Goal: Book appointment/travel/reservation

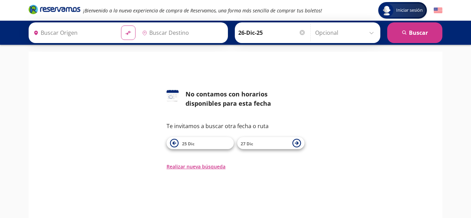
type input "[PERSON_NAME] de Querétaro, [GEOGRAPHIC_DATA]"
type input "[GEOGRAPHIC_DATA][PERSON_NAME] ([GEOGRAPHIC_DATA]), [GEOGRAPHIC_DATA]"
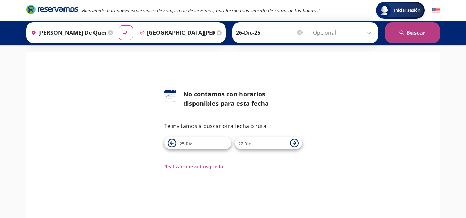
click at [416, 31] on button "search [GEOGRAPHIC_DATA]" at bounding box center [412, 32] width 55 height 21
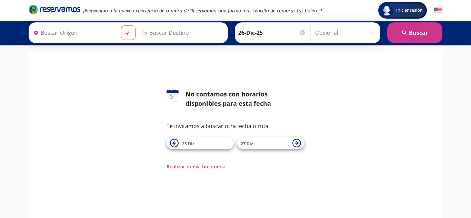
type input "[GEOGRAPHIC_DATA][PERSON_NAME] ([GEOGRAPHIC_DATA]), [GEOGRAPHIC_DATA]"
type input "[PERSON_NAME] de Querétaro, [GEOGRAPHIC_DATA]"
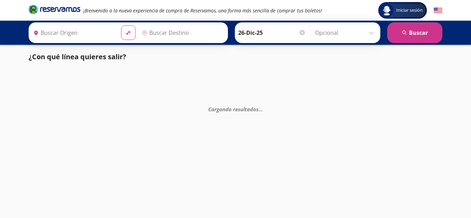
type input "[PERSON_NAME] de Querétaro, [GEOGRAPHIC_DATA]"
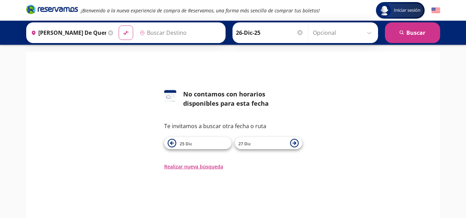
type input "[GEOGRAPHIC_DATA][PERSON_NAME] ([GEOGRAPHIC_DATA]), [GEOGRAPHIC_DATA]"
click at [208, 168] on button "Realizar nueva búsqueda" at bounding box center [193, 166] width 59 height 7
